Goal: Find specific page/section

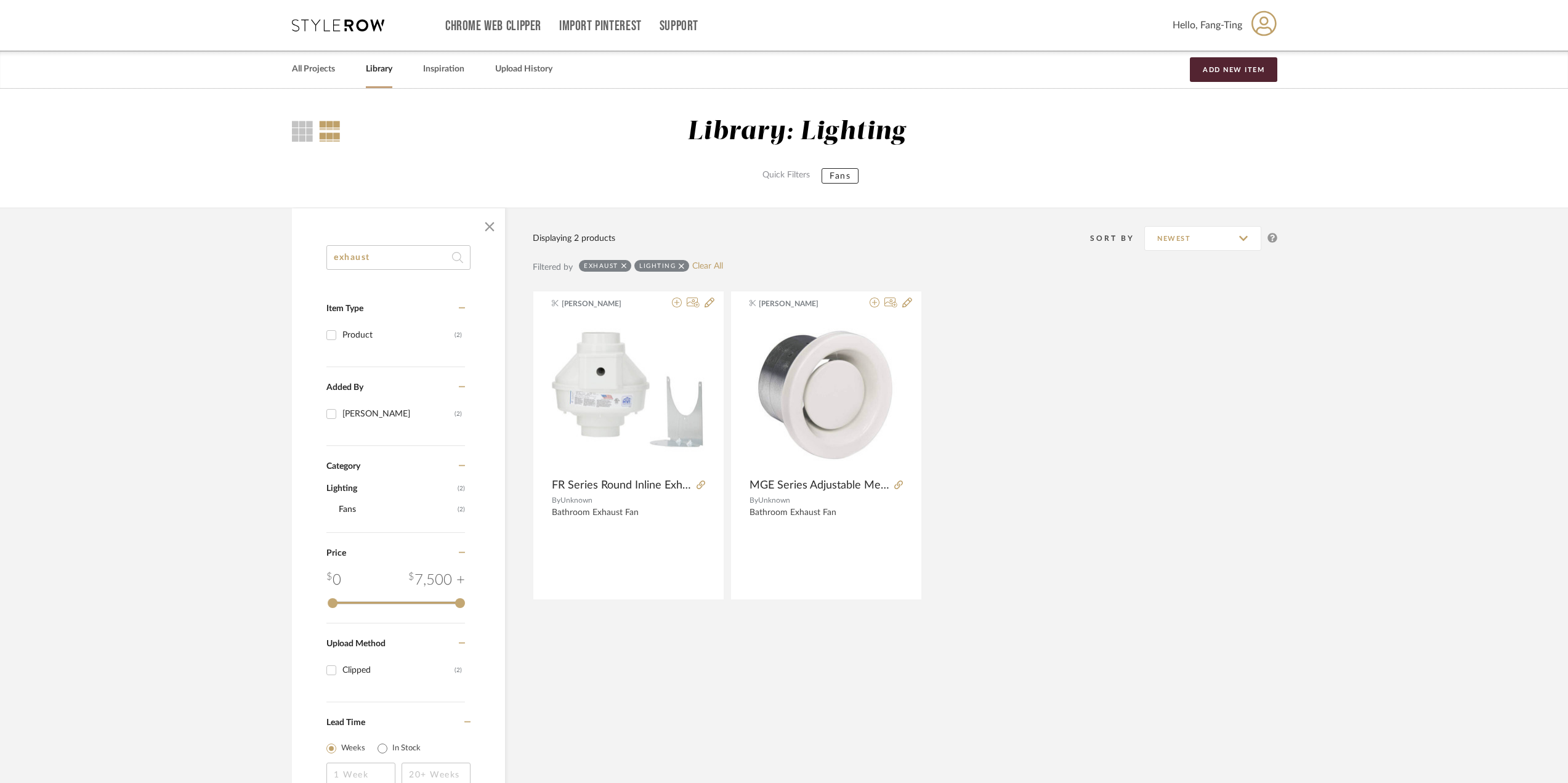
drag, startPoint x: 413, startPoint y: 237, endPoint x: 411, endPoint y: 254, distance: 17.1
click at [412, 250] on div "exhaust Item Type Product (2) Added By [PERSON_NAME] (2) Category Lighting (2) …" at bounding box center [398, 514] width 213 height 611
drag, startPoint x: 411, startPoint y: 254, endPoint x: 272, endPoint y: 251, distance: 139.0
click at [272, 251] on library-search-items "exhaust Item Type Product (2) Added By [PERSON_NAME] (2) Category Lighting (2) …" at bounding box center [784, 514] width 1568 height 612
type input "TOTO"
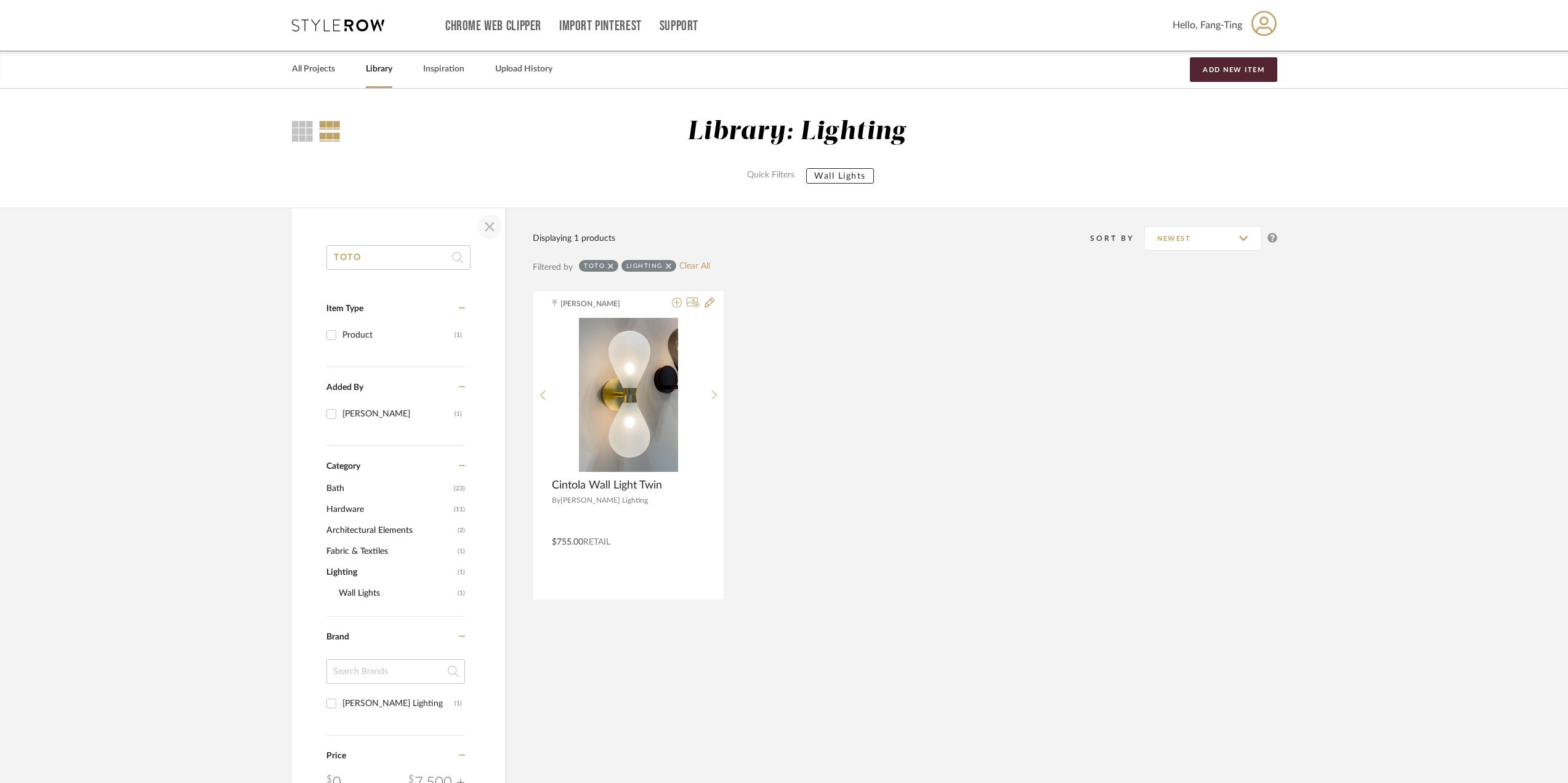
click at [491, 228] on span "button" at bounding box center [490, 227] width 30 height 30
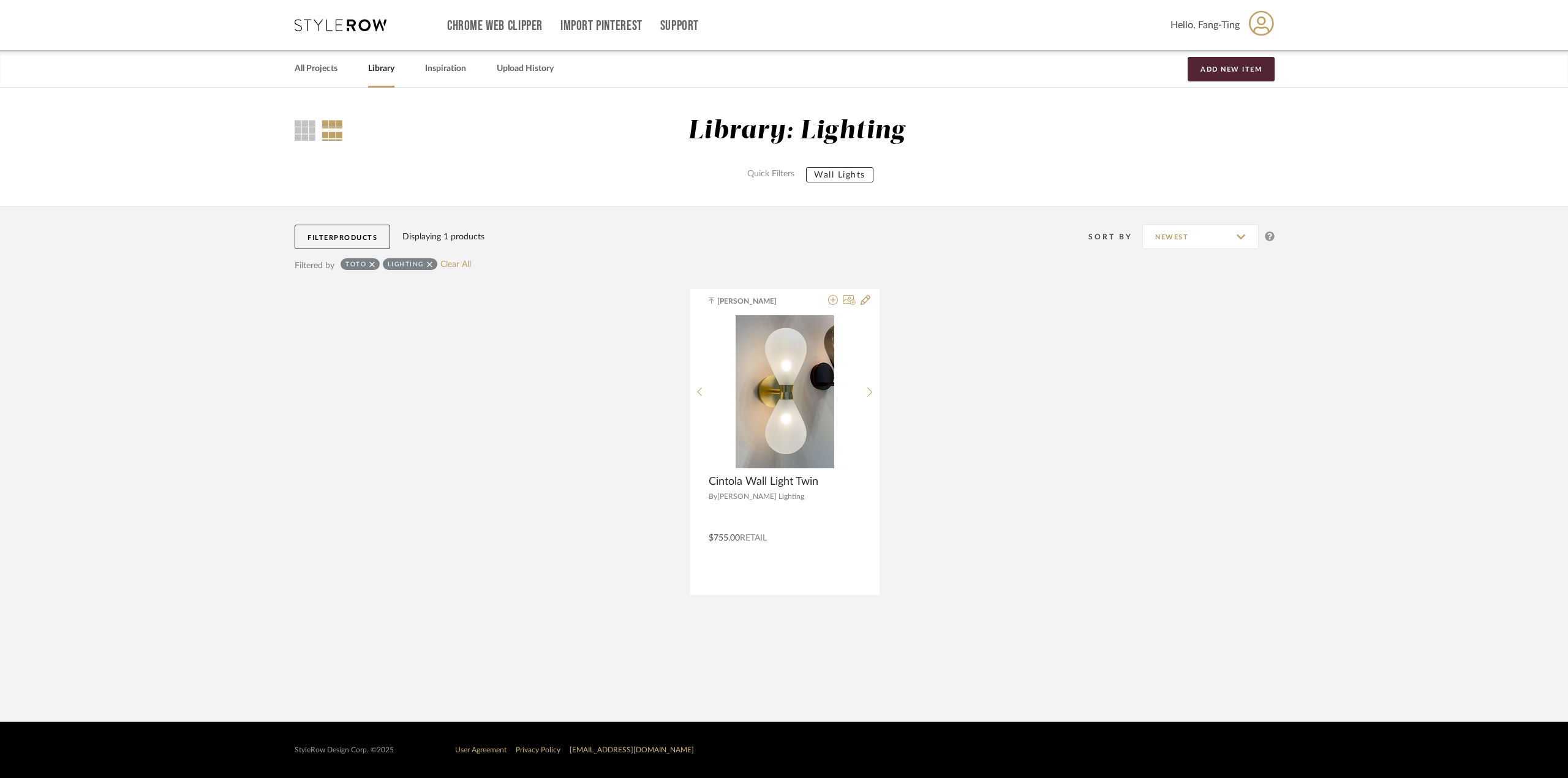
click at [427, 260] on icon at bounding box center [430, 264] width 6 height 9
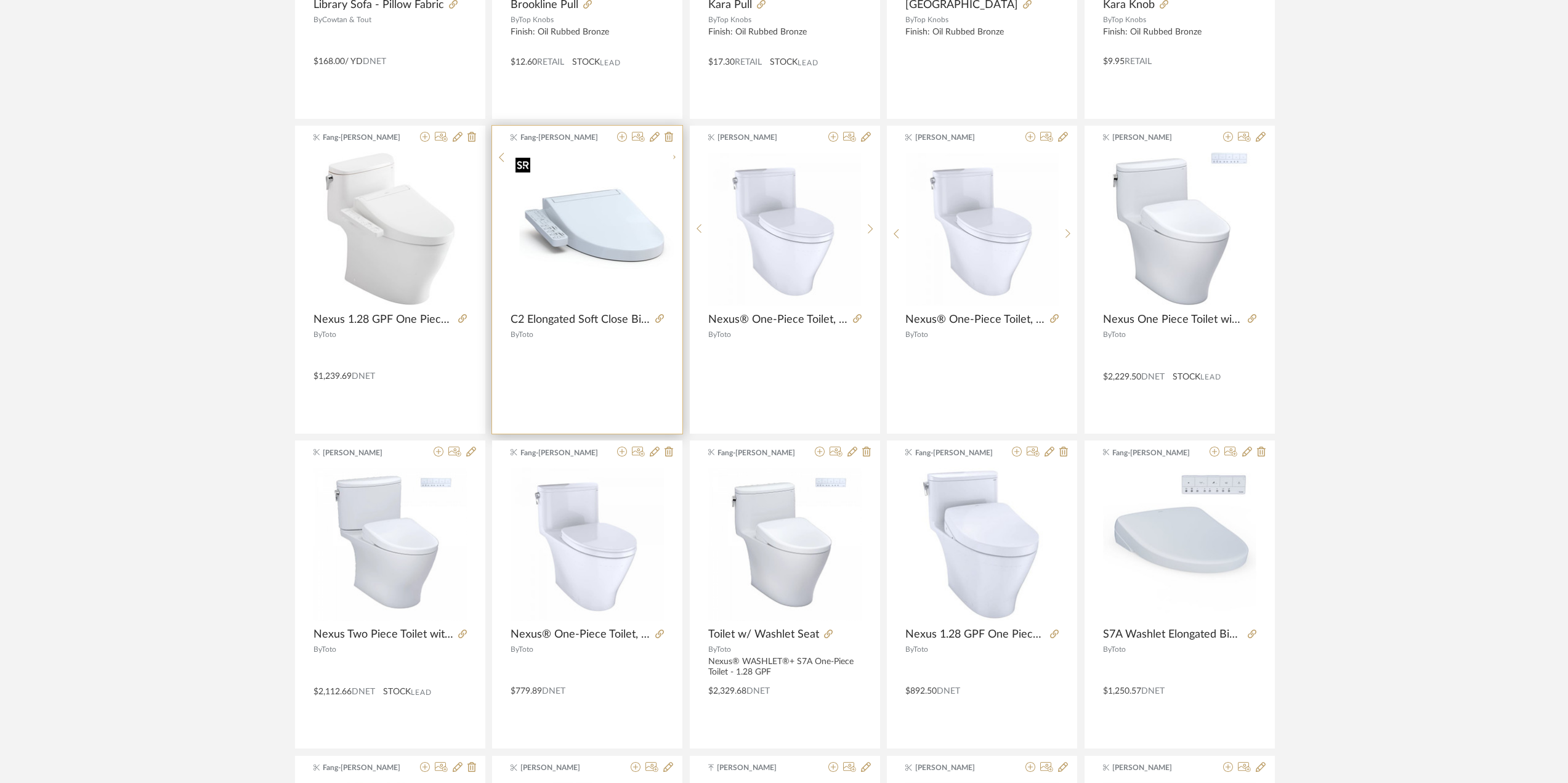
scroll to position [344, 0]
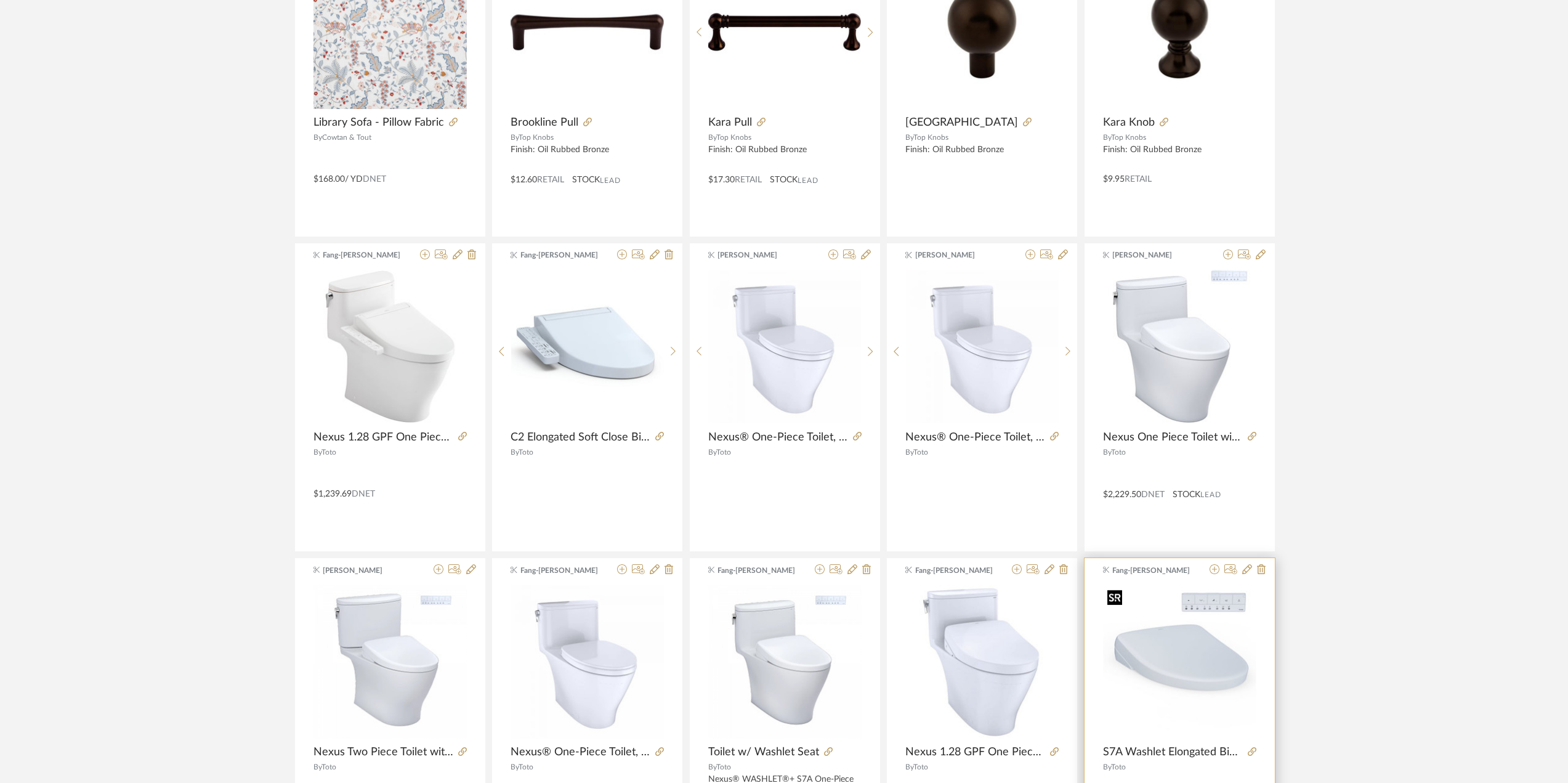
click at [1173, 677] on img "0" at bounding box center [1180, 662] width 154 height 154
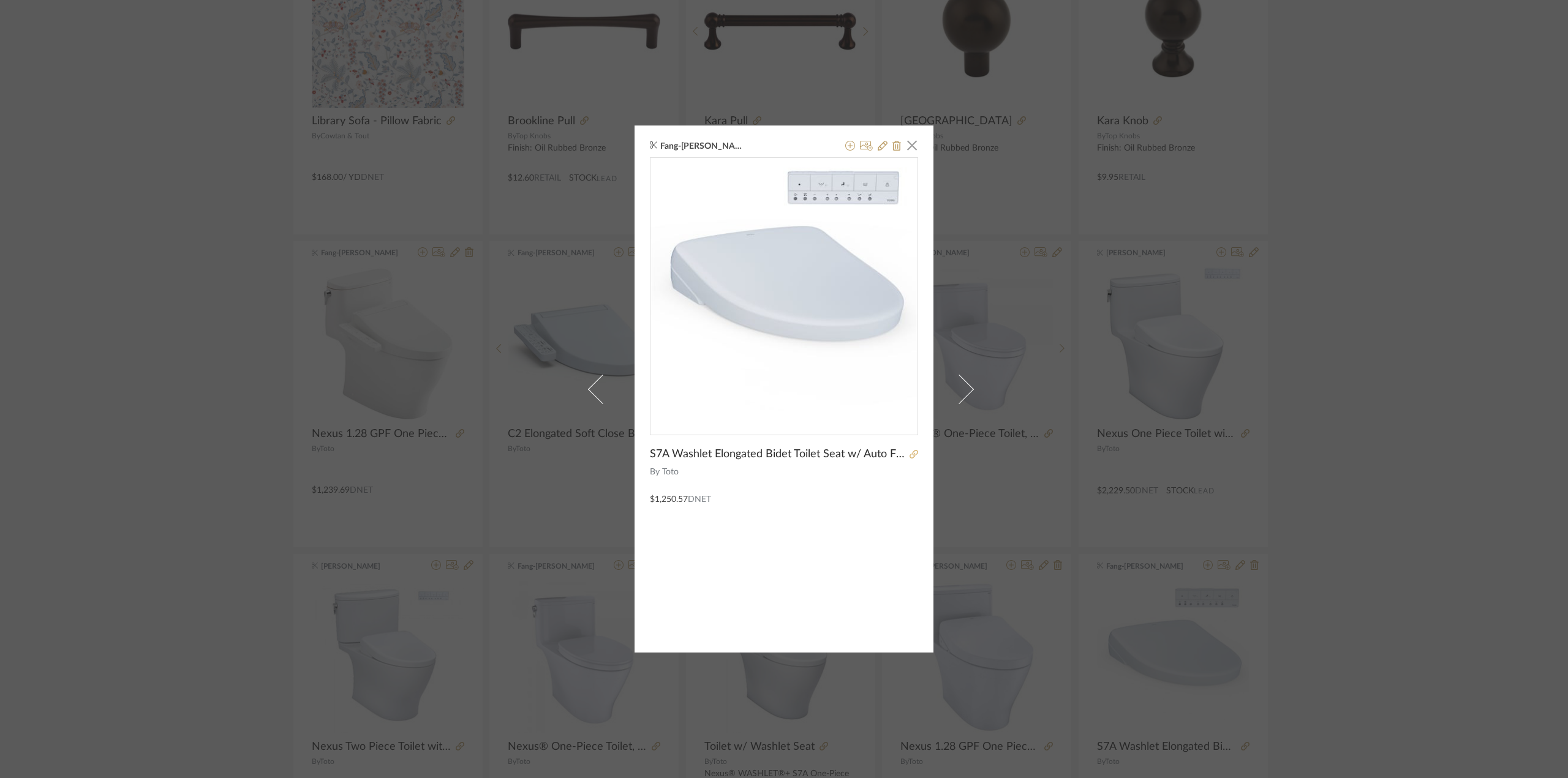
click at [910, 452] on icon at bounding box center [914, 455] width 9 height 9
